Goal: Find specific page/section: Find specific page/section

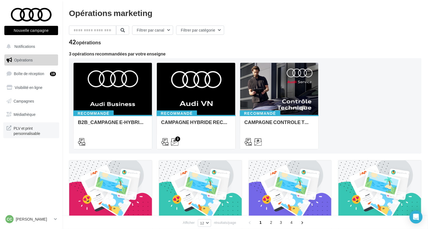
click at [29, 131] on span "PLV et print personnalisable" at bounding box center [35, 130] width 42 height 12
click at [16, 111] on link "Médiathèque" at bounding box center [31, 114] width 56 height 11
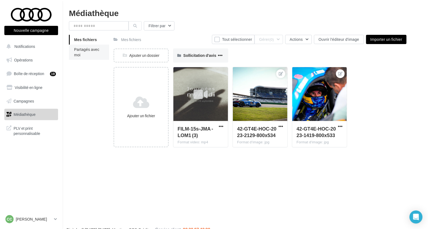
click at [84, 53] on li "Partagés avec moi" at bounding box center [89, 52] width 40 height 15
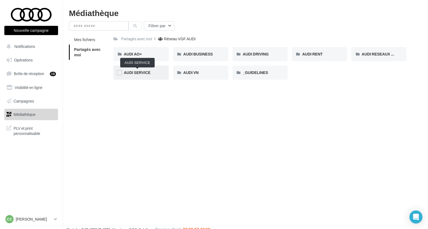
click at [139, 71] on span "AUDI SERVICE" at bounding box center [137, 72] width 27 height 5
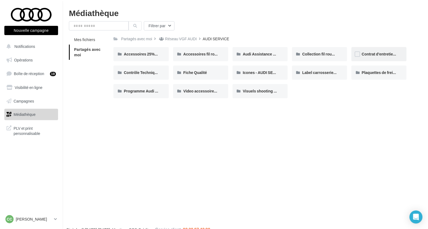
click at [384, 56] on div "Contrat d'entretien - AUDI SERVICE" at bounding box center [379, 53] width 34 height 5
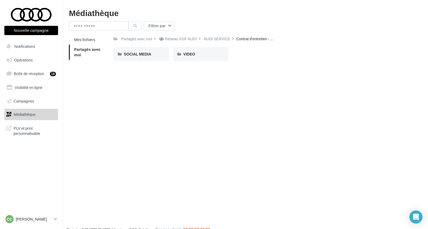
click at [92, 52] on span "Partagés avec moi" at bounding box center [87, 52] width 27 height 10
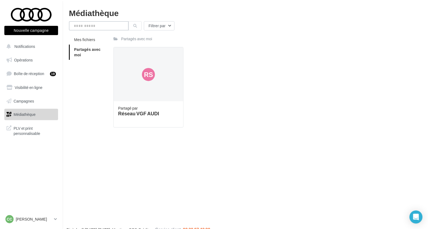
drag, startPoint x: 101, startPoint y: 28, endPoint x: 98, endPoint y: 29, distance: 3.4
click at [101, 28] on input "text" at bounding box center [99, 25] width 60 height 9
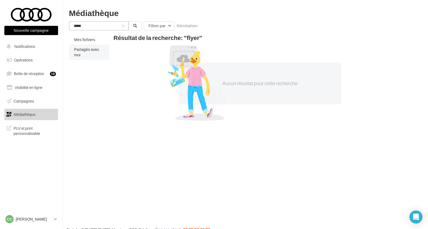
type input "*****"
click at [83, 53] on li "Partagés avec moi" at bounding box center [89, 52] width 40 height 15
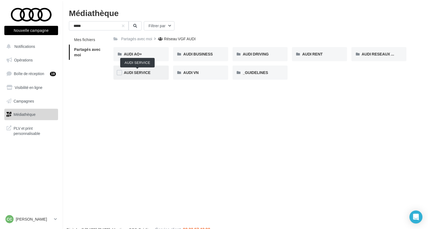
click at [133, 73] on span "AUDI SERVICE" at bounding box center [137, 72] width 27 height 5
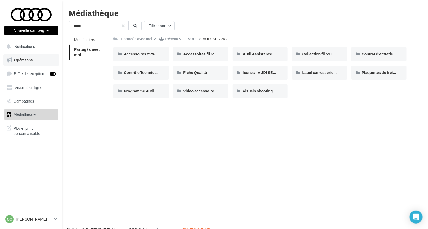
click at [25, 58] on span "Opérations" at bounding box center [23, 60] width 18 height 5
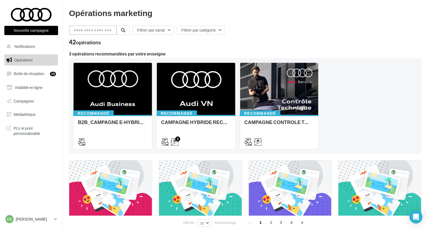
click at [105, 34] on input "text" at bounding box center [93, 30] width 48 height 9
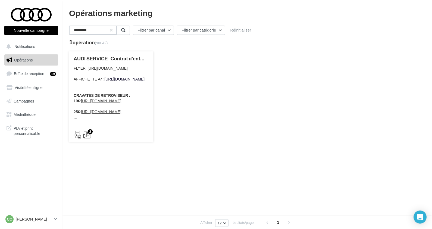
type input "*********"
click at [104, 81] on link "[URL][DOMAIN_NAME]" at bounding box center [124, 79] width 40 height 5
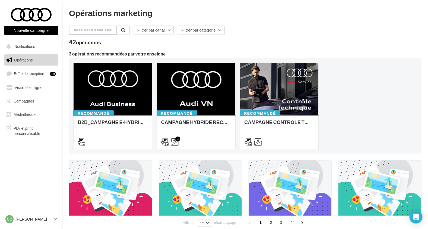
click at [112, 29] on input "text" at bounding box center [93, 30] width 48 height 9
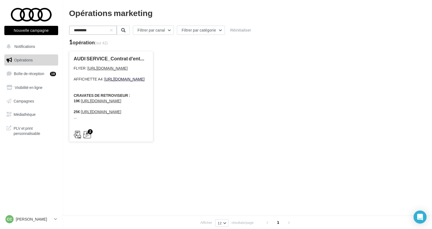
type input "*********"
click at [104, 81] on link "https://audi.get-it-solutions.com/accueil/10952-.html?adtoken=a2a6f6863b3fb6932…" at bounding box center [124, 79] width 40 height 5
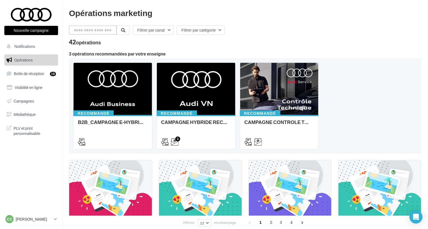
click at [102, 27] on input "text" at bounding box center [93, 30] width 48 height 9
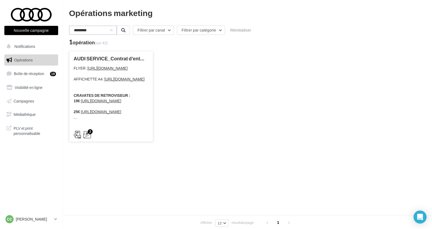
type input "*********"
click at [109, 139] on div "2" at bounding box center [111, 133] width 84 height 15
click at [117, 81] on link "[URL][DOMAIN_NAME]" at bounding box center [124, 79] width 40 height 5
